Goal: Task Accomplishment & Management: Use online tool/utility

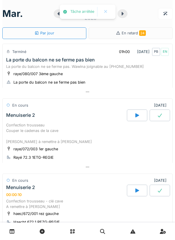
scroll to position [341, 0]
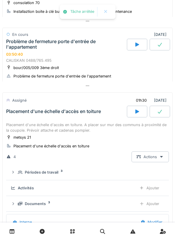
click at [84, 65] on div "bour/005/009 3ème droit Problème de fermeture porte d'entrée de l'appartement" at bounding box center [87, 72] width 162 height 15
click at [82, 58] on div "CALISKAN 0488/765.495" at bounding box center [87, 61] width 162 height 6
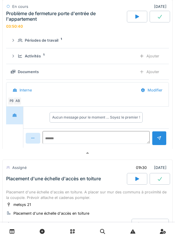
scroll to position [406, 0]
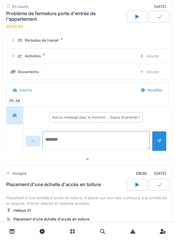
click at [94, 134] on textarea at bounding box center [96, 140] width 107 height 19
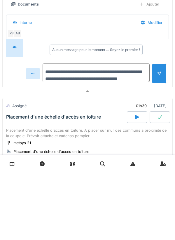
scroll to position [7, 0]
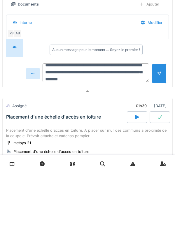
type textarea "**********"
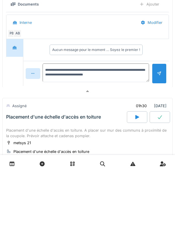
click at [160, 141] on div at bounding box center [159, 141] width 15 height 20
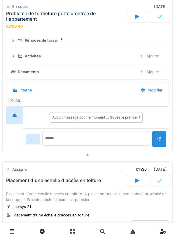
scroll to position [0, 0]
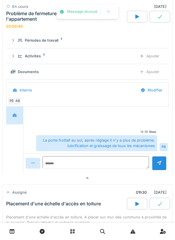
click at [147, 51] on div "Ajouter" at bounding box center [149, 56] width 30 height 11
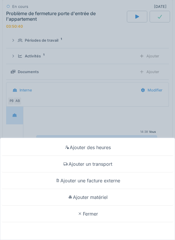
click at [108, 165] on div "Ajouter un transport" at bounding box center [87, 164] width 172 height 17
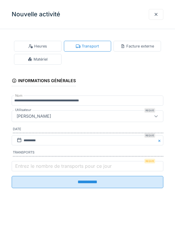
click at [100, 167] on label "Entrez le nombre de transports pour ce jour" at bounding box center [63, 165] width 99 height 7
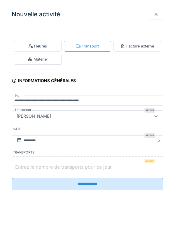
click at [100, 167] on input "Entrez le nombre de transports pour ce jour" at bounding box center [87, 167] width 151 height 12
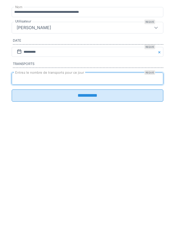
type input "*"
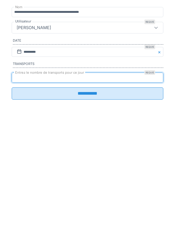
click at [128, 184] on input "**********" at bounding box center [87, 182] width 151 height 12
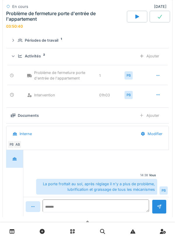
click at [160, 21] on div at bounding box center [159, 17] width 20 height 12
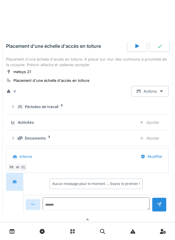
scroll to position [403, 0]
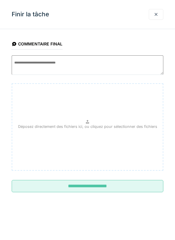
click at [104, 186] on input "**********" at bounding box center [87, 186] width 151 height 12
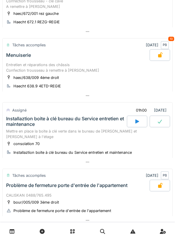
scroll to position [201, 0]
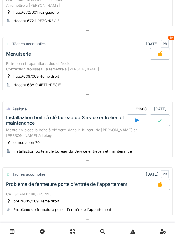
click at [107, 133] on div "Mettre en place la boite à clé verte dans le bureau de [PERSON_NAME] et [PERSON…" at bounding box center [87, 132] width 162 height 11
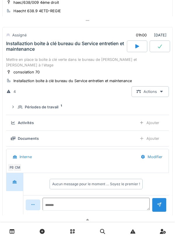
scroll to position [280, 0]
